Goal: Communication & Community: Share content

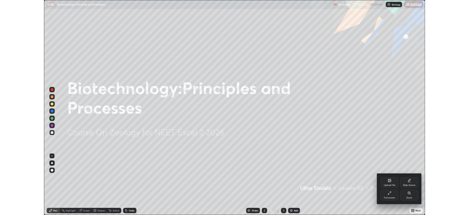
scroll to position [264, 469]
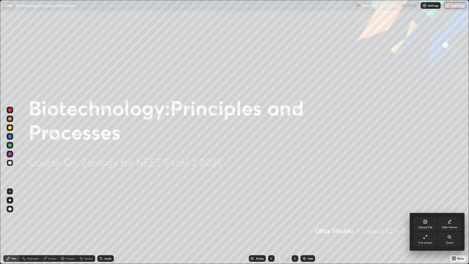
click at [429, 239] on div "Full screen" at bounding box center [426, 239] width 22 height 13
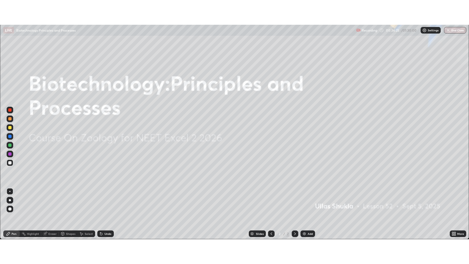
scroll to position [27296, 27041]
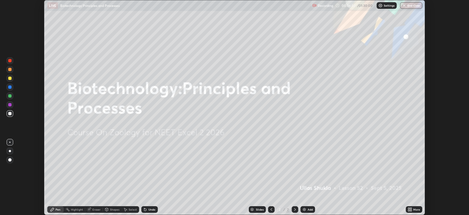
click at [409, 209] on icon at bounding box center [409, 209] width 1 height 1
click at [428, 184] on div "Setting up your live class" at bounding box center [234, 107] width 469 height 215
click at [414, 209] on div "More" at bounding box center [416, 209] width 7 height 3
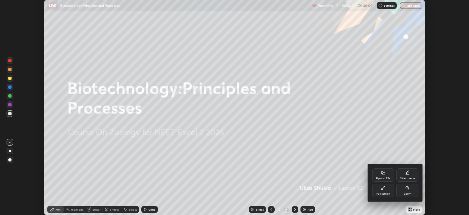
click at [409, 189] on icon at bounding box center [408, 187] width 4 height 4
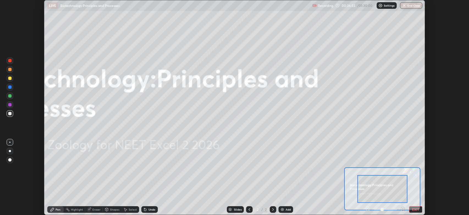
click at [413, 207] on button "EXIT" at bounding box center [415, 209] width 13 height 7
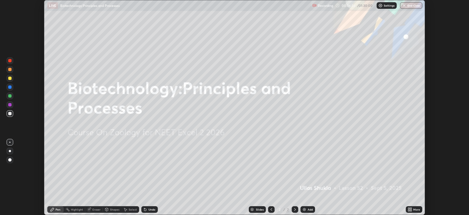
click at [411, 208] on icon at bounding box center [410, 207] width 1 height 1
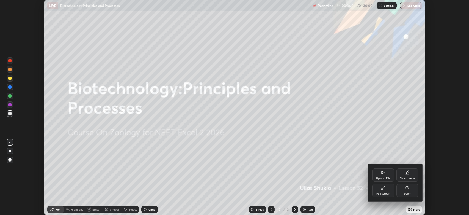
click at [390, 192] on div "Full screen" at bounding box center [384, 193] width 14 height 3
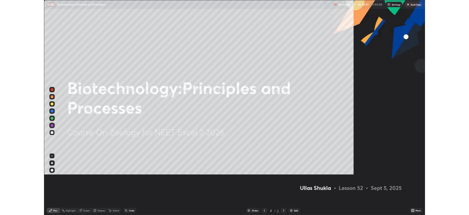
scroll to position [264, 469]
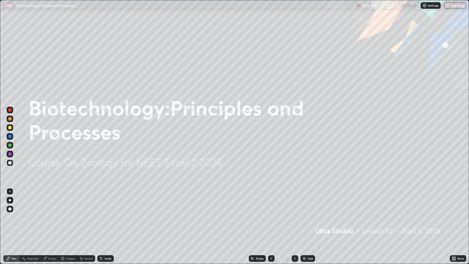
click at [306, 256] on img at bounding box center [304, 258] width 4 height 4
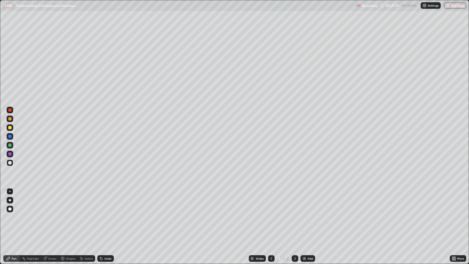
click at [271, 259] on icon at bounding box center [271, 258] width 4 height 4
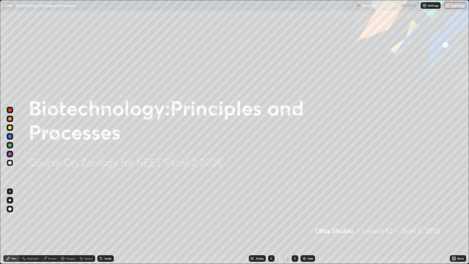
click at [270, 259] on icon at bounding box center [271, 258] width 4 height 4
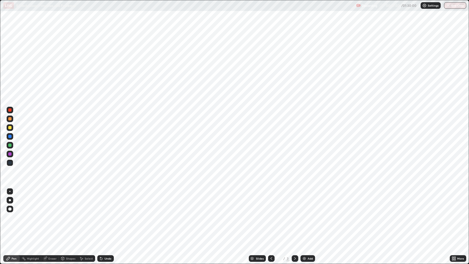
click at [271, 259] on icon at bounding box center [271, 258] width 4 height 4
click at [294, 259] on icon at bounding box center [295, 258] width 4 height 4
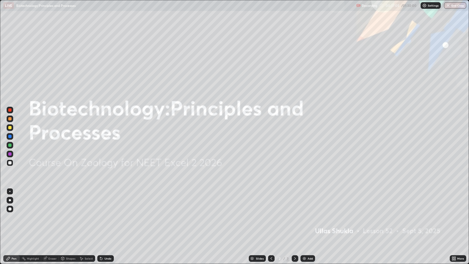
click at [295, 259] on icon at bounding box center [295, 258] width 4 height 4
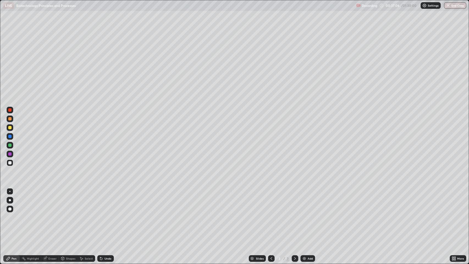
click at [128, 264] on div "Slides 3 / 3 Add" at bounding box center [282, 258] width 336 height 11
click at [105, 257] on div "Undo" at bounding box center [108, 258] width 7 height 3
click at [106, 258] on div "Undo" at bounding box center [108, 258] width 7 height 3
click at [107, 257] on div "Undo" at bounding box center [108, 258] width 7 height 3
click at [106, 258] on div "Undo" at bounding box center [108, 258] width 7 height 3
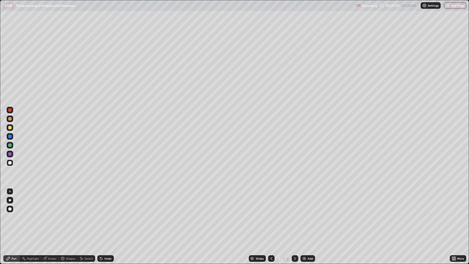
click at [271, 257] on icon at bounding box center [271, 258] width 4 height 4
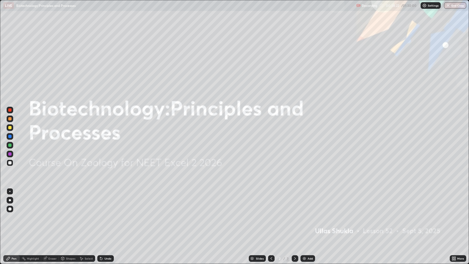
click at [452, 261] on div "More" at bounding box center [458, 258] width 17 height 7
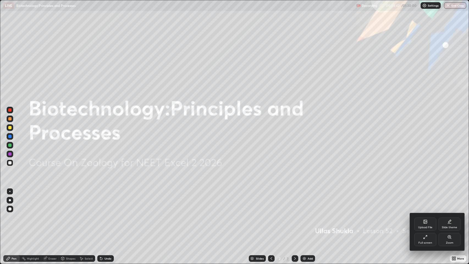
click at [368, 211] on div at bounding box center [234, 132] width 469 height 264
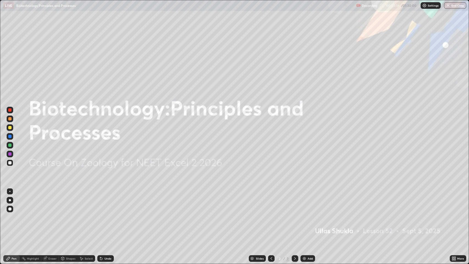
click at [458, 257] on div "More" at bounding box center [460, 258] width 7 height 3
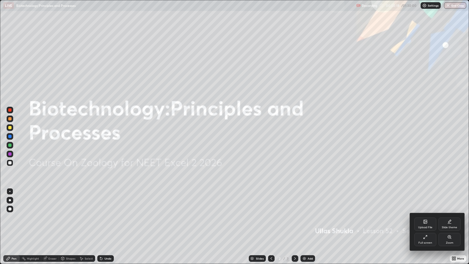
click at [426, 238] on icon at bounding box center [425, 237] width 4 height 4
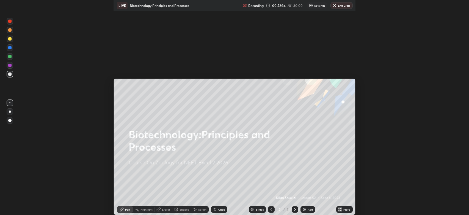
scroll to position [215, 469]
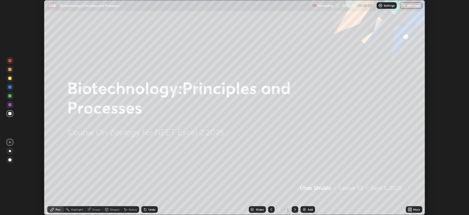
click at [323, 7] on p "Recording" at bounding box center [325, 6] width 15 height 4
click at [386, 5] on p "Settings" at bounding box center [389, 5] width 11 height 3
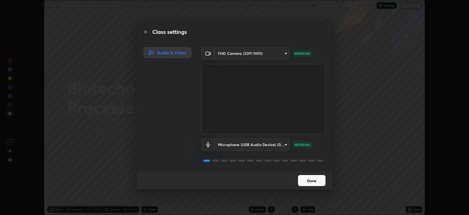
click at [307, 178] on button "Done" at bounding box center [312, 180] width 28 height 11
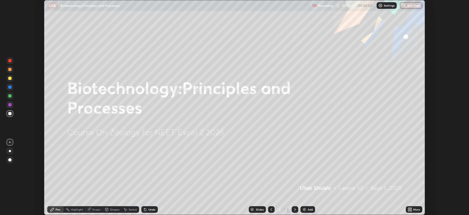
click at [389, 4] on p "Settings" at bounding box center [389, 5] width 11 height 3
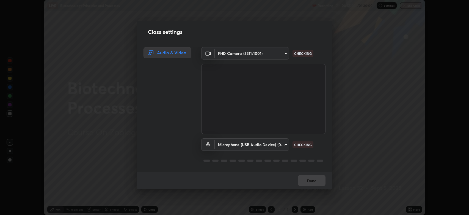
click at [250, 54] on body "Erase all LIVE Biotechnology:Principles and Processes Recording 00:55:03 / 01:3…" at bounding box center [234, 107] width 469 height 215
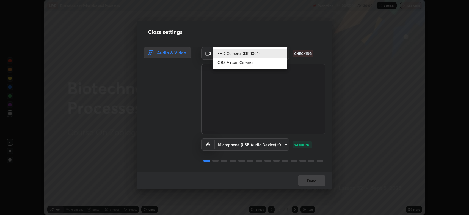
click at [240, 49] on li "FHD Camera (33f1:1001)" at bounding box center [250, 53] width 74 height 9
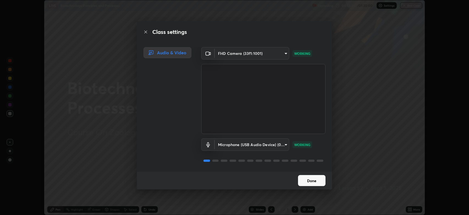
click at [308, 180] on button "Done" at bounding box center [312, 180] width 28 height 11
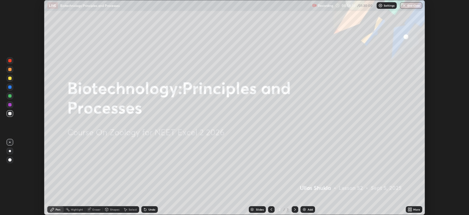
click at [292, 206] on div at bounding box center [295, 209] width 7 height 11
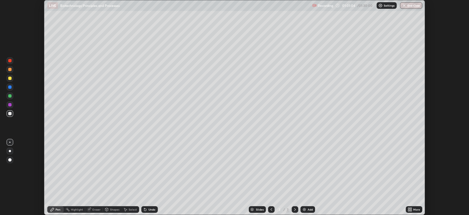
click at [270, 206] on div at bounding box center [271, 209] width 7 height 7
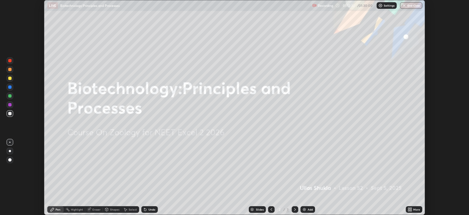
click at [406, 7] on img "button" at bounding box center [404, 5] width 4 height 4
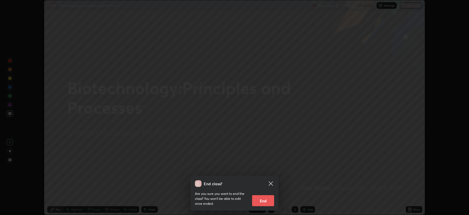
click at [262, 200] on button "End" at bounding box center [263, 200] width 22 height 11
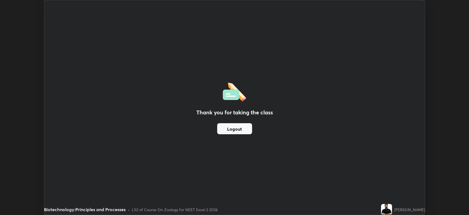
click at [231, 124] on button "Logout" at bounding box center [234, 128] width 35 height 11
click at [234, 128] on button "Logout" at bounding box center [234, 128] width 35 height 11
click at [232, 126] on button "Logout" at bounding box center [234, 128] width 35 height 11
click at [231, 132] on button "Logout" at bounding box center [234, 128] width 35 height 11
click at [231, 130] on button "Logout" at bounding box center [234, 128] width 35 height 11
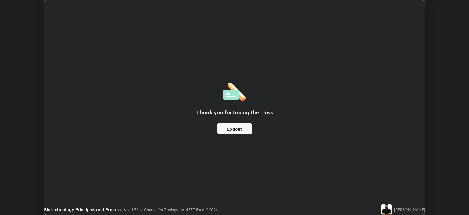
click at [231, 130] on button "Logout" at bounding box center [234, 128] width 35 height 11
click at [230, 131] on button "Logout" at bounding box center [234, 128] width 35 height 11
click at [227, 132] on button "Logout" at bounding box center [234, 128] width 35 height 11
click at [226, 132] on button "Logout" at bounding box center [234, 128] width 35 height 11
